Goal: Information Seeking & Learning: Check status

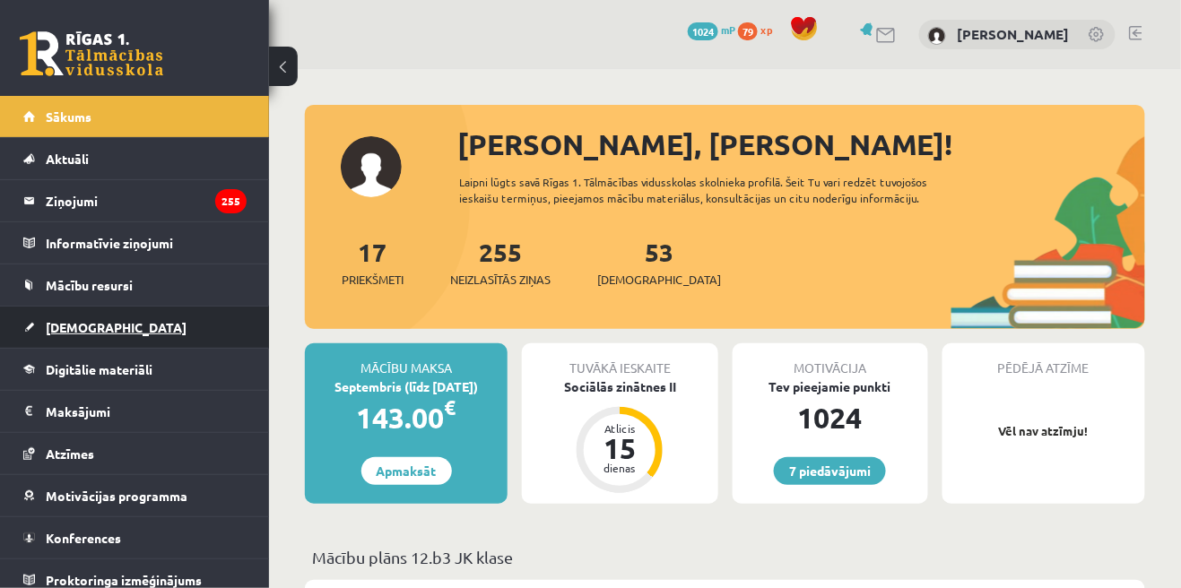
click at [96, 328] on span "[DEMOGRAPHIC_DATA]" at bounding box center [116, 327] width 141 height 16
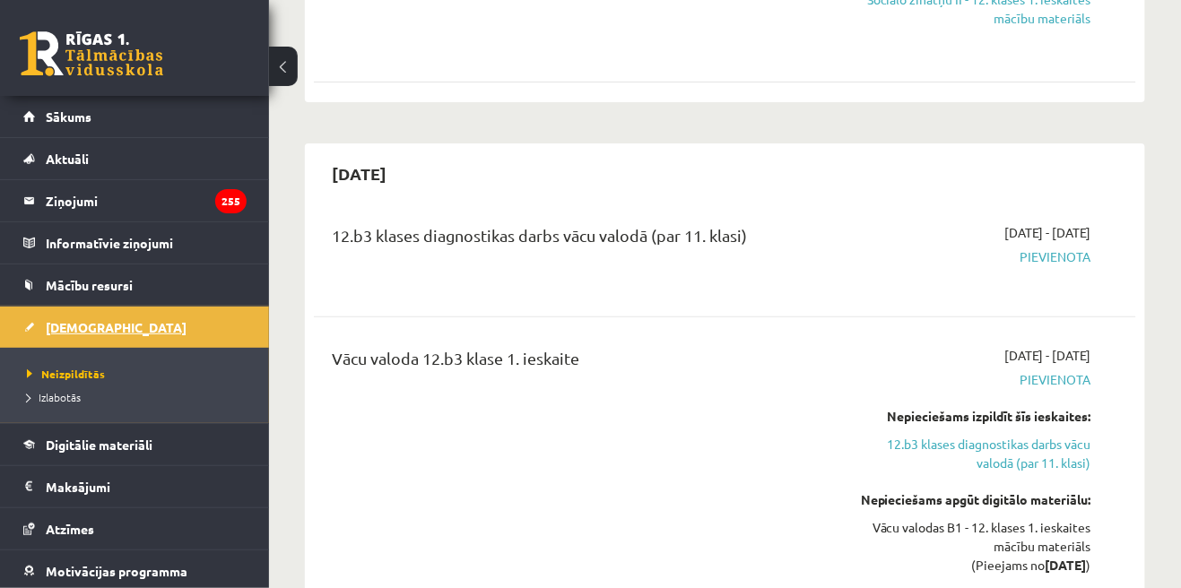
scroll to position [1811, 0]
click at [1112, 364] on div "Vācu valoda 12.b3 klase 1. ieskaite [DATE] - [DATE] [GEOGRAPHIC_DATA] Nepiecieš…" at bounding box center [725, 471] width 786 height 254
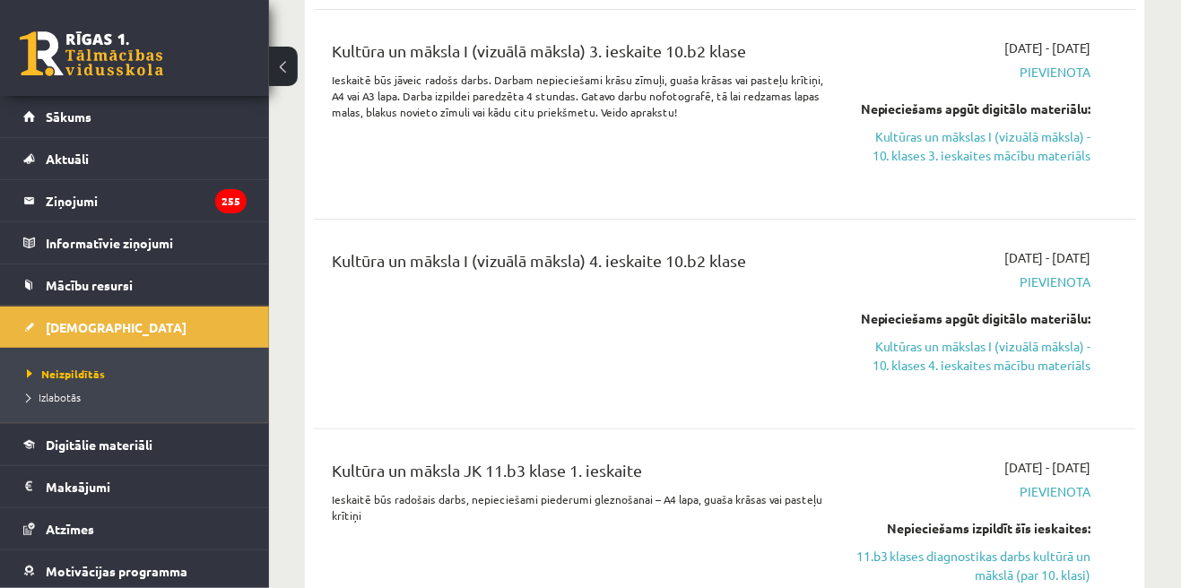
scroll to position [7251, 0]
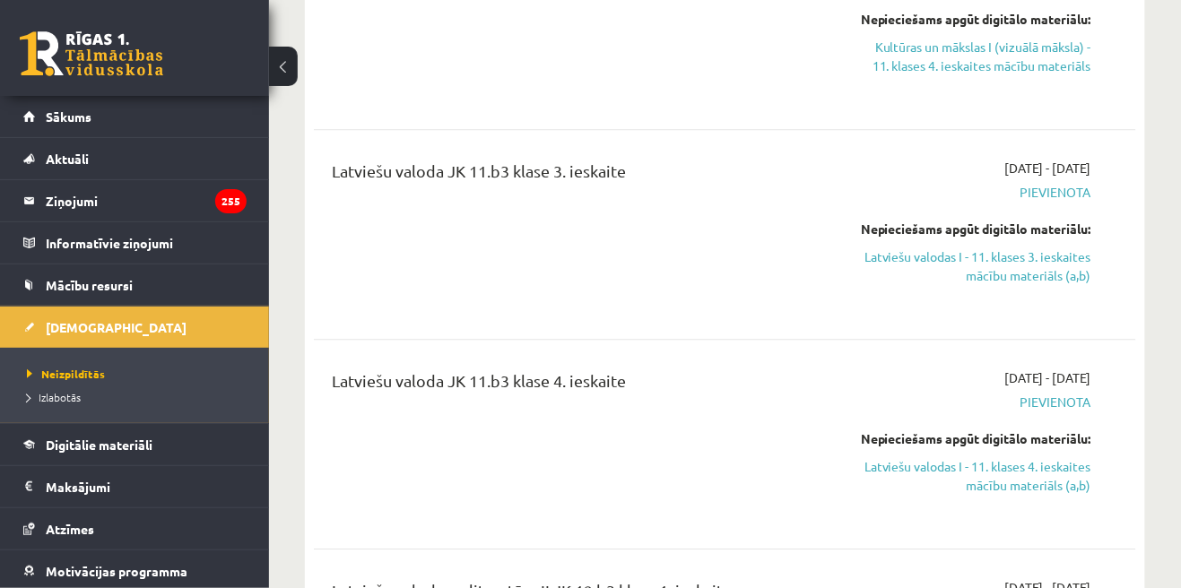
click at [1090, 578] on span "[DATE] - [DATE]" at bounding box center [1048, 587] width 86 height 19
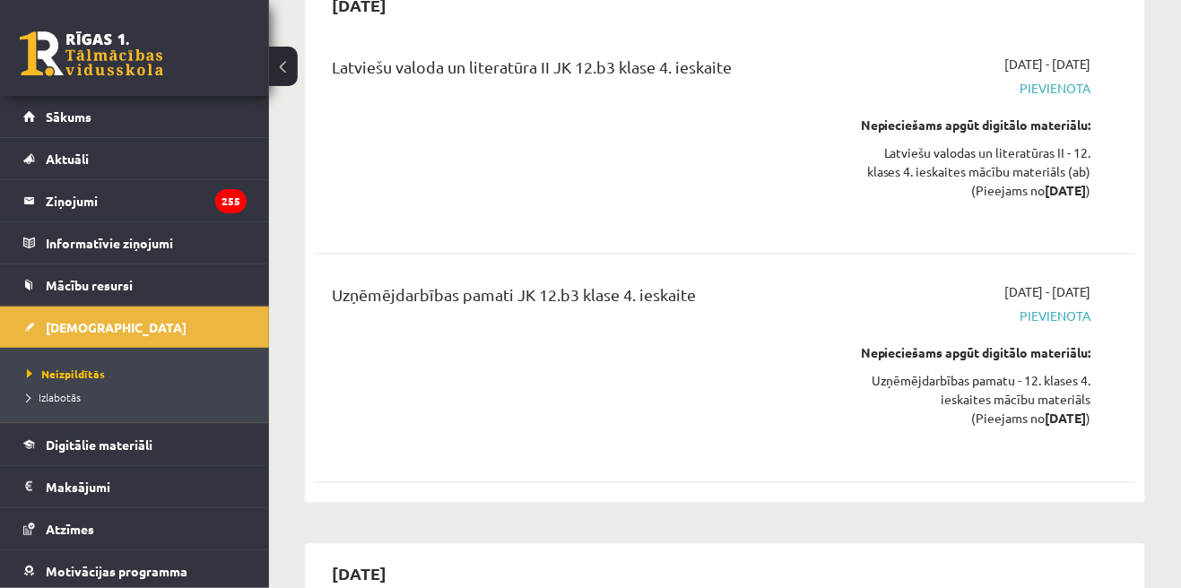
scroll to position [23004, 0]
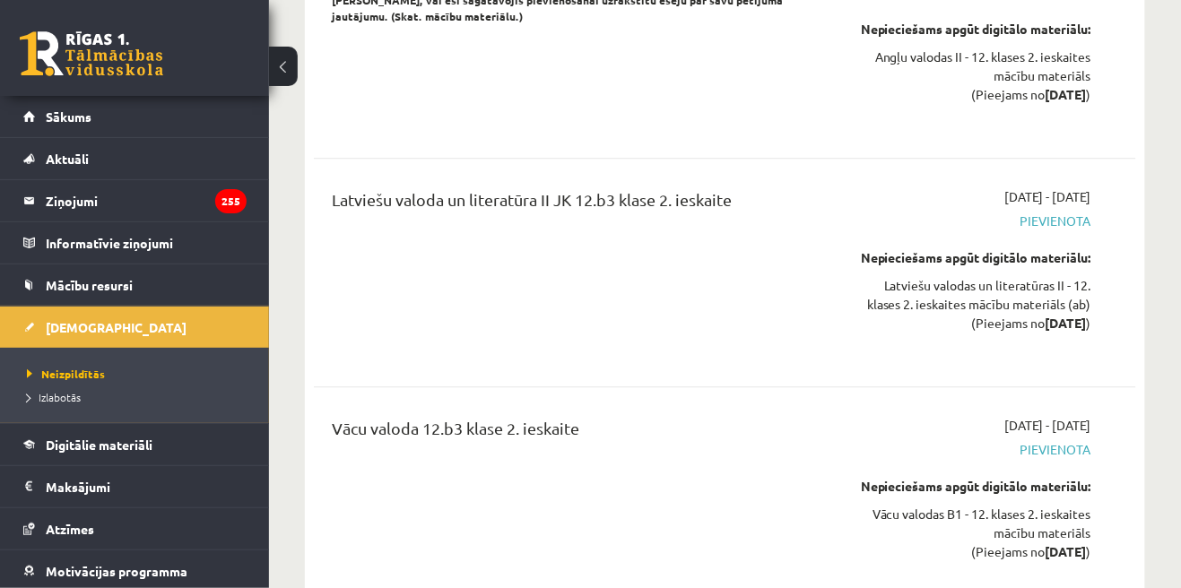
scroll to position [17528, 0]
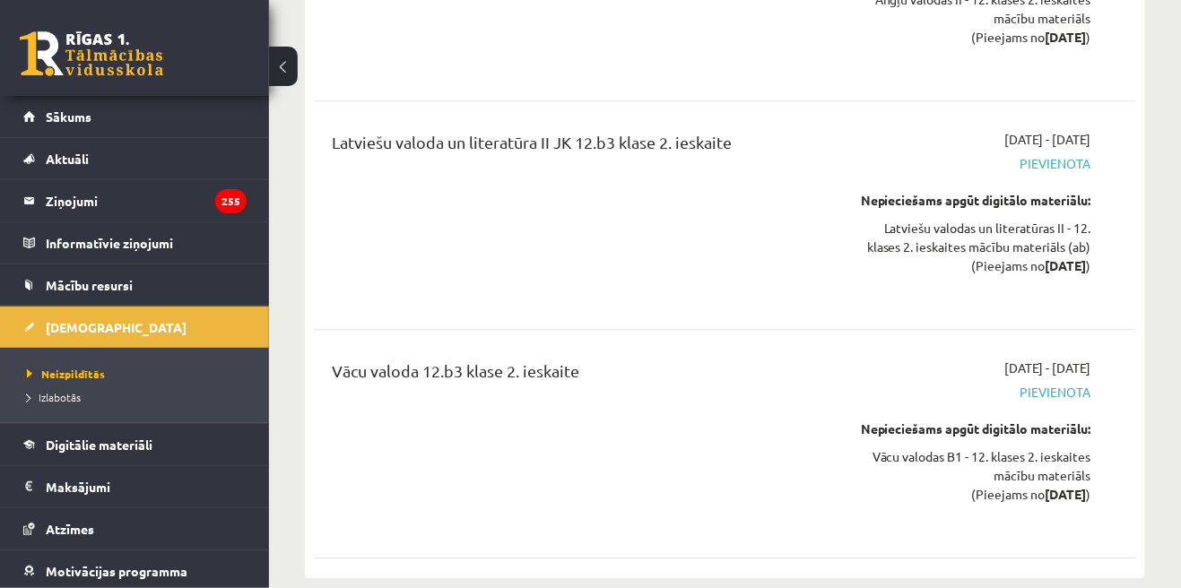
click at [775, 359] on div "Vācu valoda 12.b3 klase 2. ieskaite" at bounding box center [580, 444] width 525 height 170
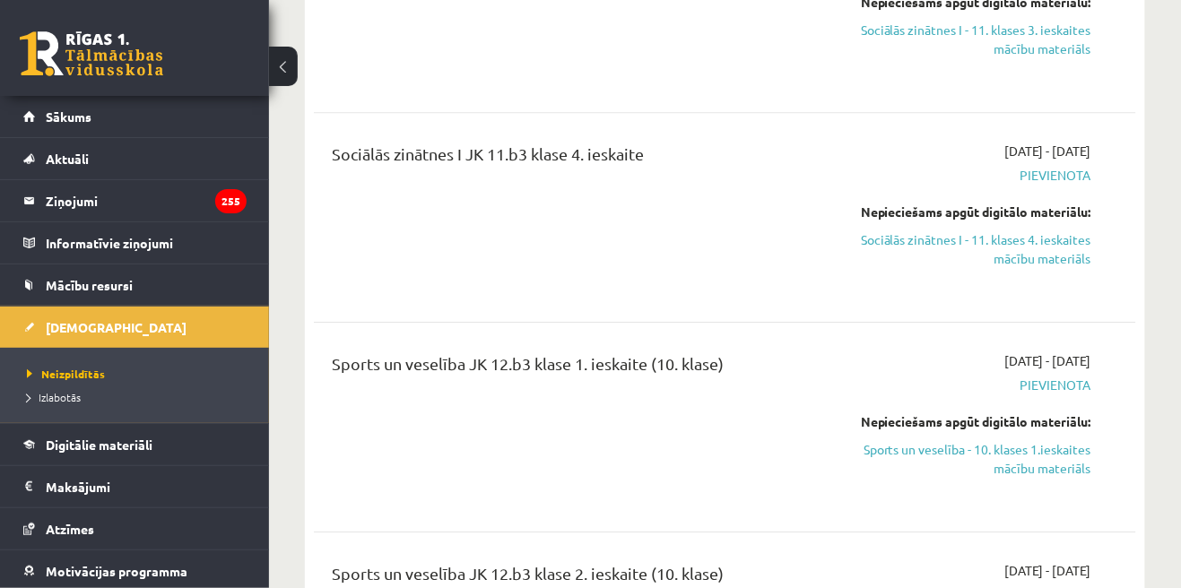
scroll to position [10587, 0]
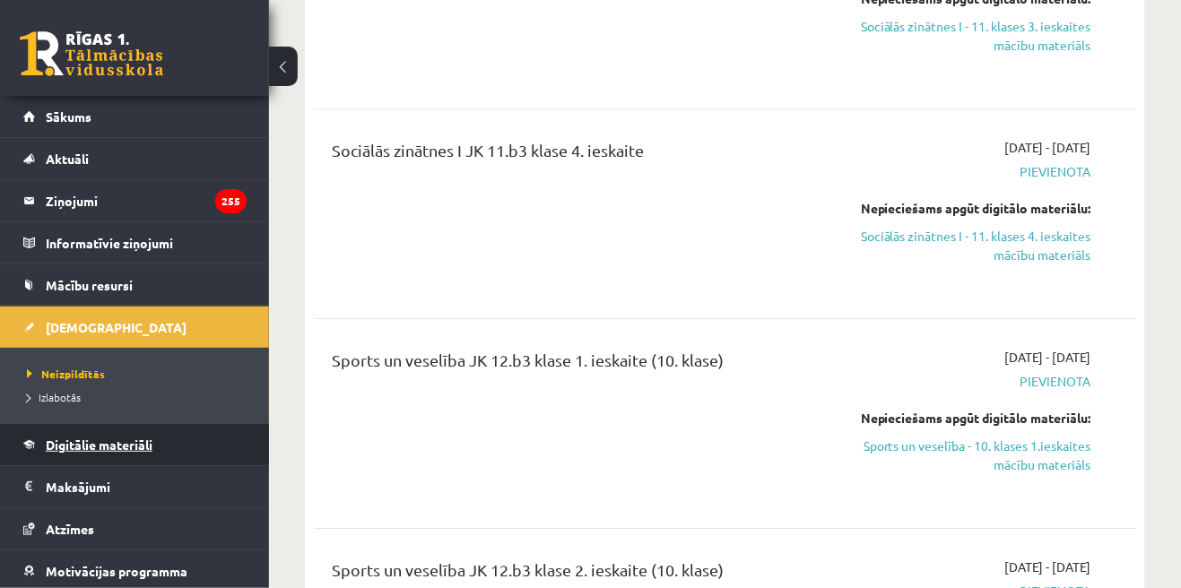
click at [58, 454] on link "Digitālie materiāli" at bounding box center [134, 444] width 223 height 41
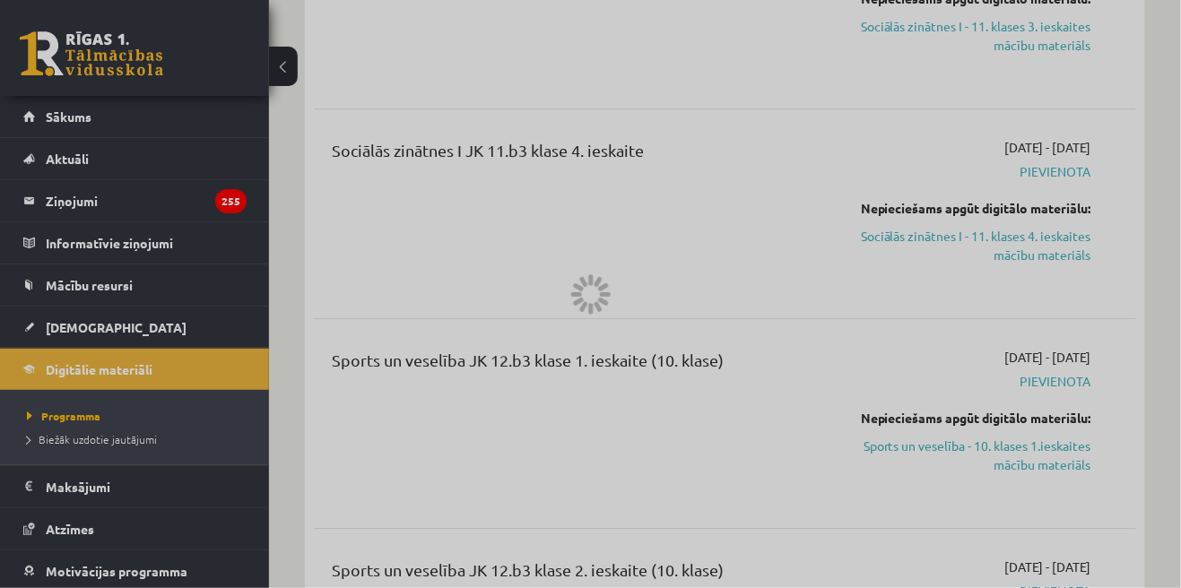
click at [56, 536] on div at bounding box center [590, 294] width 1181 height 588
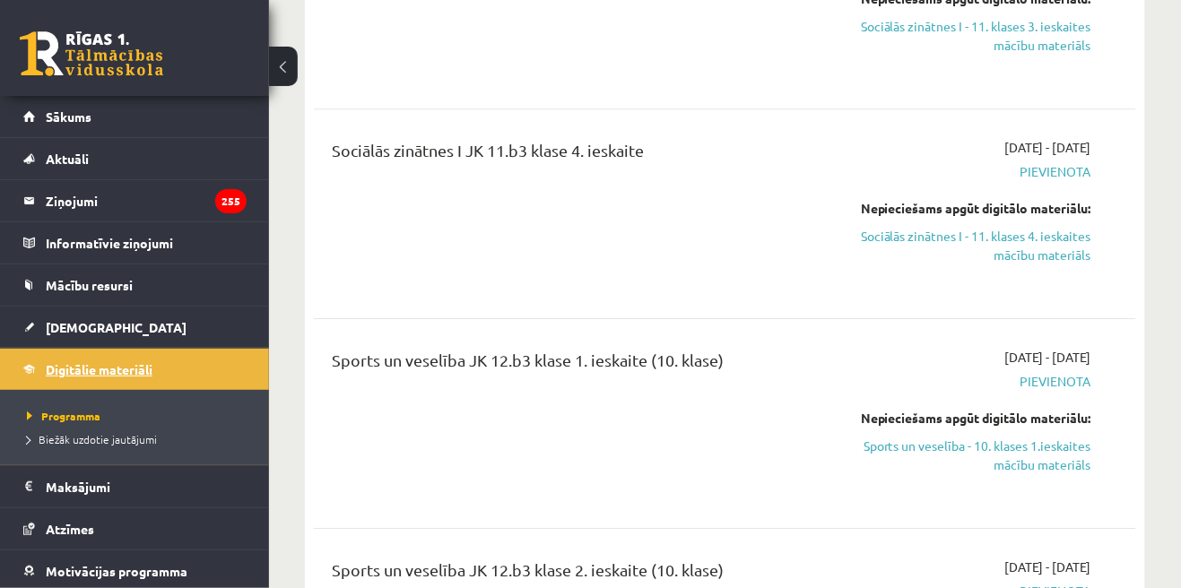
click at [71, 375] on span "Digitālie materiāli" at bounding box center [99, 369] width 107 height 16
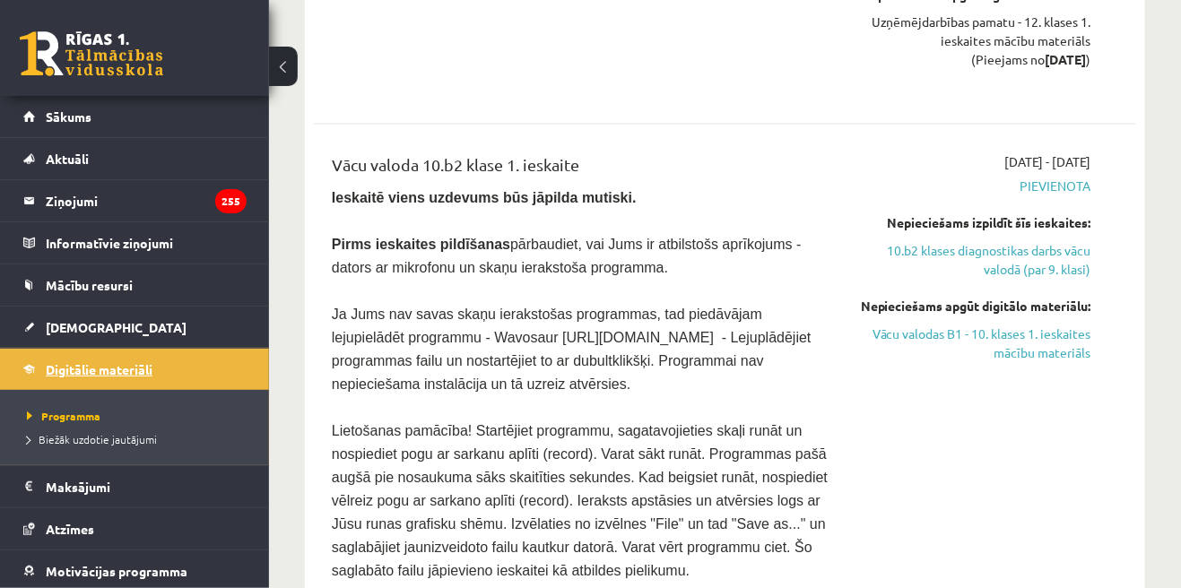
scroll to position [11860, 0]
